Goal: Task Accomplishment & Management: Complete application form

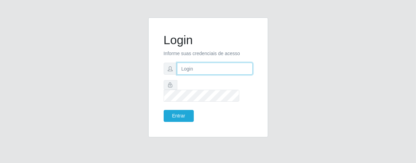
click at [209, 75] on input "text" at bounding box center [215, 69] width 76 height 12
type input "[PERSON_NAME]"
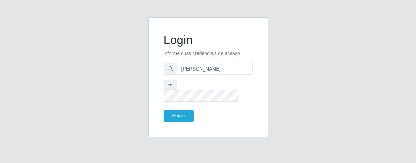
click at [205, 84] on form "Login Informe suas credenciais de acesso [PERSON_NAME] Entrar" at bounding box center [208, 77] width 89 height 89
click at [186, 110] on button "Entrar" at bounding box center [179, 116] width 30 height 12
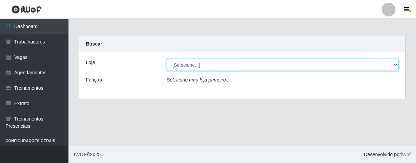
click at [395, 64] on select "[Selecione...] Superbox [GEOGRAPHIC_DATA] - Bessa" at bounding box center [283, 65] width 232 height 12
select select "206"
click at [167, 59] on select "[Selecione...] Superbox [GEOGRAPHIC_DATA] - Bessa" at bounding box center [283, 65] width 232 height 12
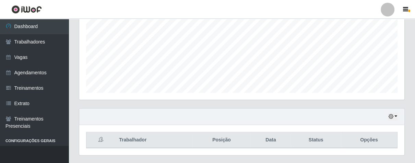
scroll to position [170, 0]
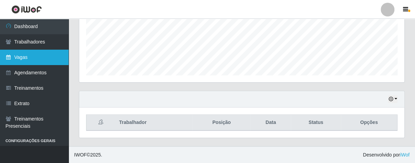
click at [50, 59] on link "Vagas" at bounding box center [34, 57] width 69 height 15
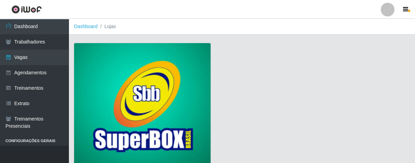
click at [134, 67] on img at bounding box center [142, 105] width 136 height 124
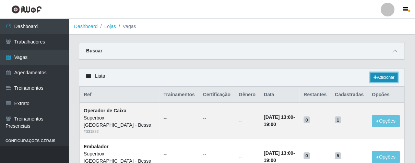
click at [376, 78] on link "Adicionar" at bounding box center [383, 78] width 27 height 10
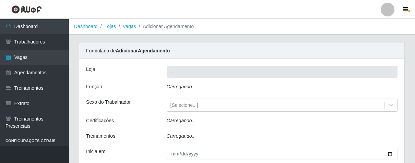
type input "Superbox [GEOGRAPHIC_DATA] - Bessa"
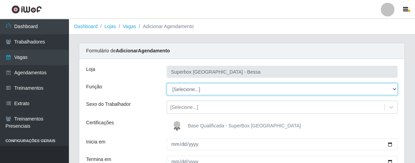
click at [393, 89] on select "[Selecione...] ASG ASG + ASG ++ Embalador Embalador + Embalador ++ Operador de …" at bounding box center [282, 89] width 231 height 12
select select "1"
click at [167, 83] on select "[Selecione...] ASG ASG + ASG ++ Embalador Embalador + Embalador ++ Operador de …" at bounding box center [282, 89] width 231 height 12
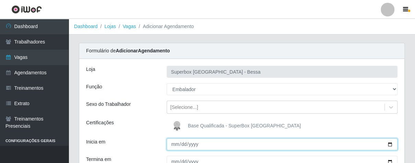
drag, startPoint x: 175, startPoint y: 144, endPoint x: 184, endPoint y: 144, distance: 8.2
click at [178, 144] on input "Inicia em" at bounding box center [282, 144] width 231 height 12
type input "[DATE]"
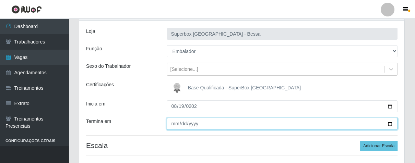
click at [170, 125] on input "Termina em" at bounding box center [282, 124] width 231 height 12
type input "[DATE]"
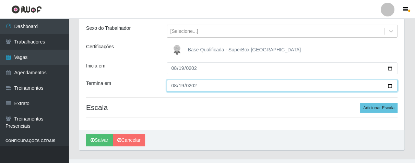
scroll to position [89, 0]
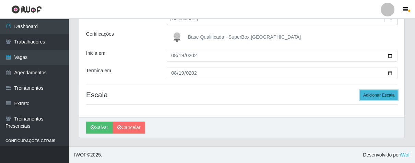
click at [388, 92] on button "Adicionar Escala" at bounding box center [378, 95] width 37 height 10
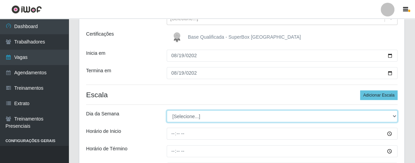
click at [390, 115] on select "[Selecione...] Segunda Terça Quarta Quinta Sexta Sábado Domingo" at bounding box center [282, 116] width 231 height 12
select select "2"
click at [167, 110] on select "[Selecione...] Segunda Terça Quarta Quinta Sexta Sábado Domingo" at bounding box center [282, 116] width 231 height 12
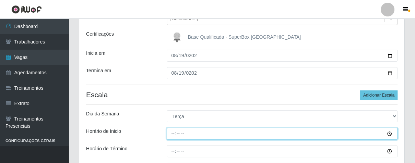
drag, startPoint x: 168, startPoint y: 134, endPoint x: 213, endPoint y: 131, distance: 45.0
click at [180, 134] on input "Horário de Inicio" at bounding box center [282, 134] width 231 height 12
type input "16:00"
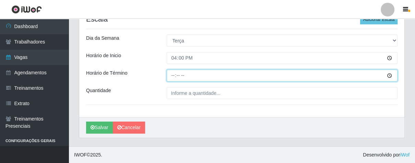
click at [169, 73] on input "Horário de Término" at bounding box center [282, 76] width 231 height 12
type input "21:00"
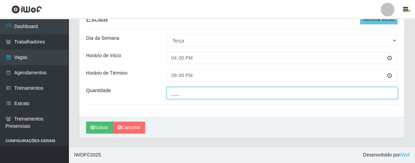
click at [189, 96] on input "___" at bounding box center [282, 93] width 231 height 12
type input "03_"
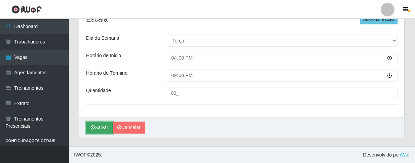
click at [103, 122] on button "Salvar" at bounding box center [99, 128] width 27 height 12
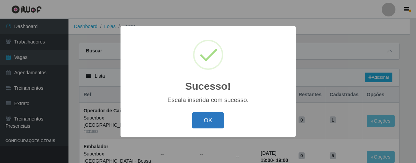
click at [200, 114] on button "OK" at bounding box center [208, 120] width 32 height 16
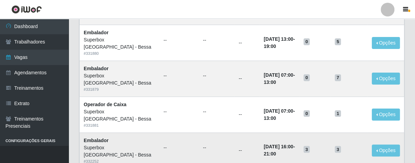
scroll to position [152, 0]
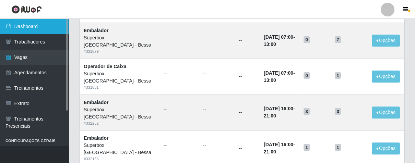
click at [52, 24] on link "Dashboard" at bounding box center [34, 26] width 69 height 15
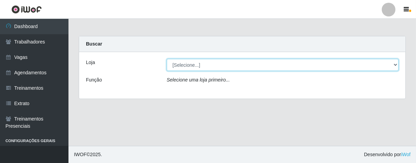
drag, startPoint x: 397, startPoint y: 65, endPoint x: 374, endPoint y: 69, distance: 23.6
click at [392, 68] on select "[Selecione...] Superbox [GEOGRAPHIC_DATA] - Bessa" at bounding box center [283, 65] width 232 height 12
select select "206"
click at [167, 59] on select "[Selecione...] Superbox [GEOGRAPHIC_DATA] - Bessa" at bounding box center [283, 65] width 232 height 12
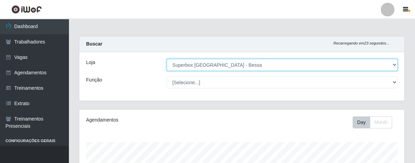
scroll to position [170, 0]
